Goal: Information Seeking & Learning: Learn about a topic

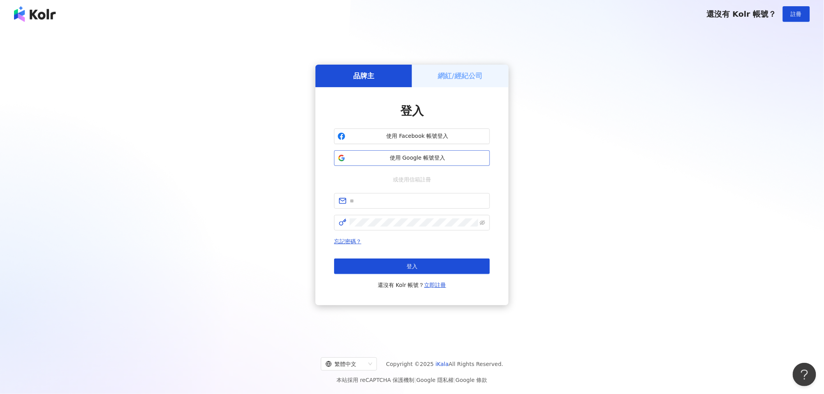
click at [437, 158] on span "使用 Google 帳號登入" at bounding box center [418, 158] width 138 height 8
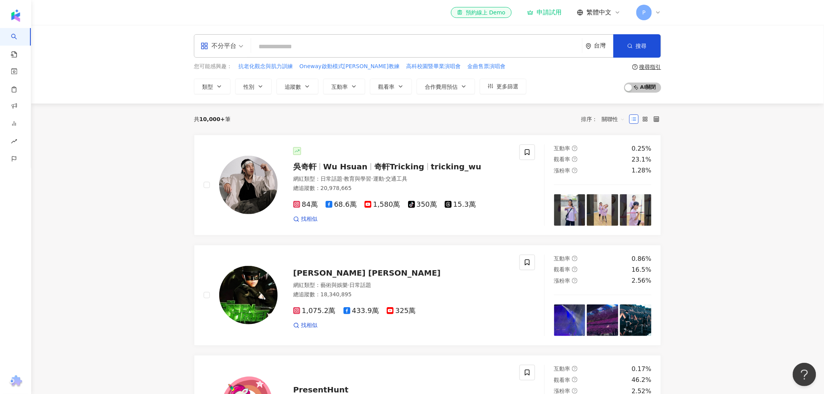
type input "**********"
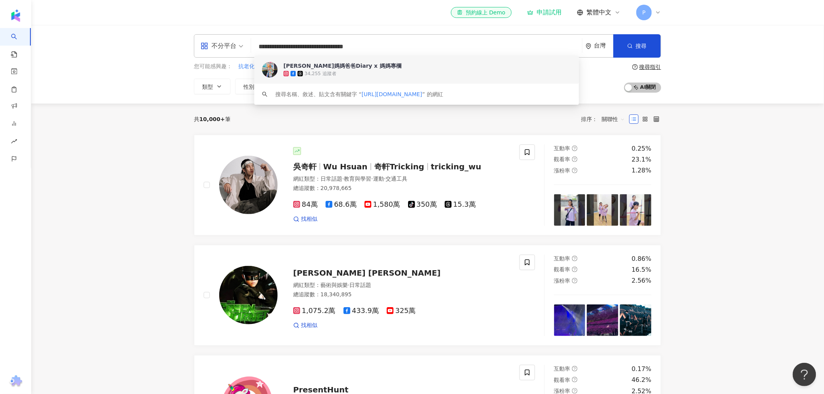
click at [384, 70] on div "34,255 追蹤者" at bounding box center [427, 74] width 288 height 8
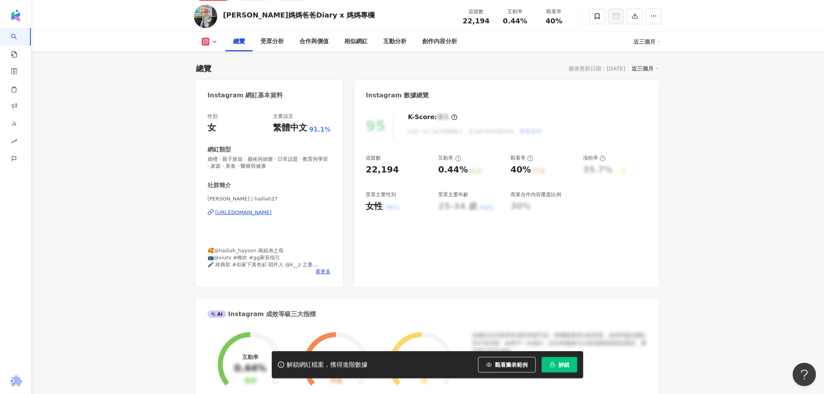
scroll to position [86, 0]
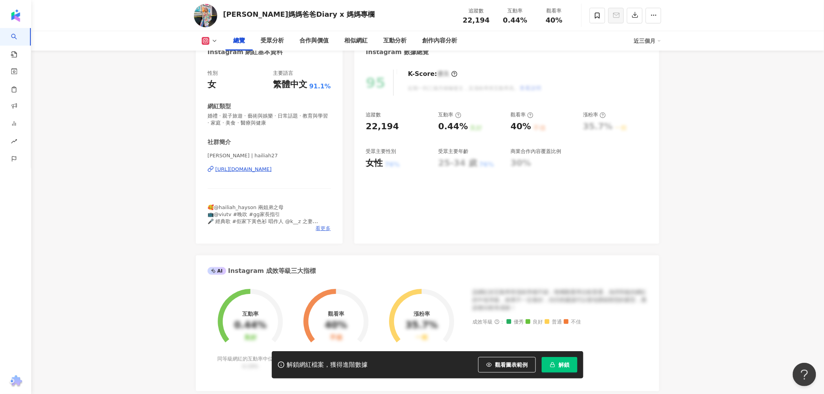
click at [327, 227] on span "看更多" at bounding box center [323, 228] width 15 height 7
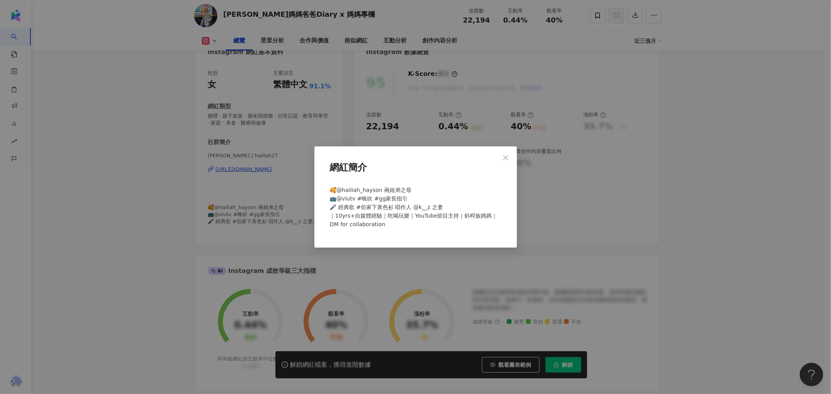
drag, startPoint x: 139, startPoint y: 268, endPoint x: 204, endPoint y: 382, distance: 131.7
click at [139, 268] on div "網紅簡介 🥰@hailiah_hayson 兩姐弟之母 📺@viutv #晚吹 #gg家長指引 🎤 經典歌 #佢家下黃色衫 唱作人 @k__z 之妻 ｜10y…" at bounding box center [415, 197] width 831 height 394
